Goal: Navigation & Orientation: Go to known website

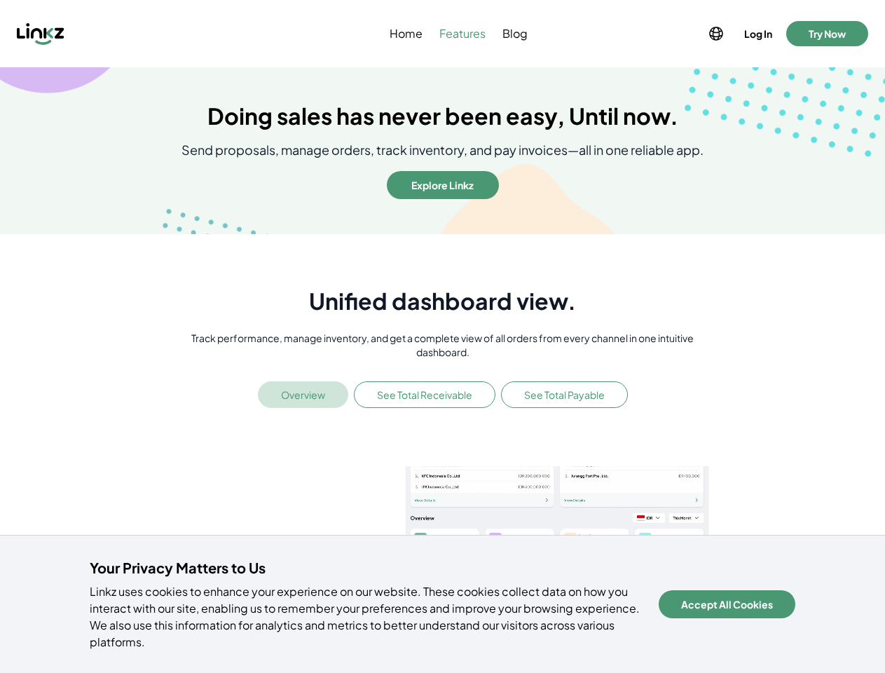
click at [442, 336] on p "Track performance, manage inventory, and get a complete view of all orders from…" at bounding box center [442, 345] width 535 height 28
click at [116, 34] on div at bounding box center [116, 33] width 198 height 22
click at [715, 34] on icon at bounding box center [716, 33] width 17 height 17
